Goal: Information Seeking & Learning: Learn about a topic

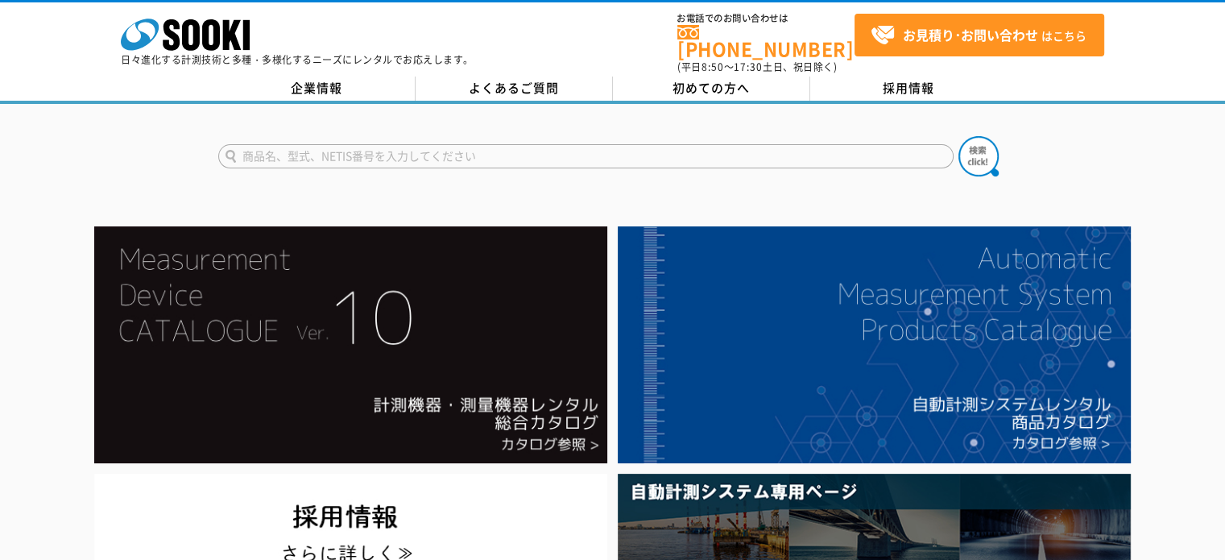
click at [400, 144] on input "text" at bounding box center [585, 156] width 735 height 24
type input "トルクレンチ"
click at [959, 136] on button at bounding box center [979, 156] width 40 height 40
